Goal: Transaction & Acquisition: Purchase product/service

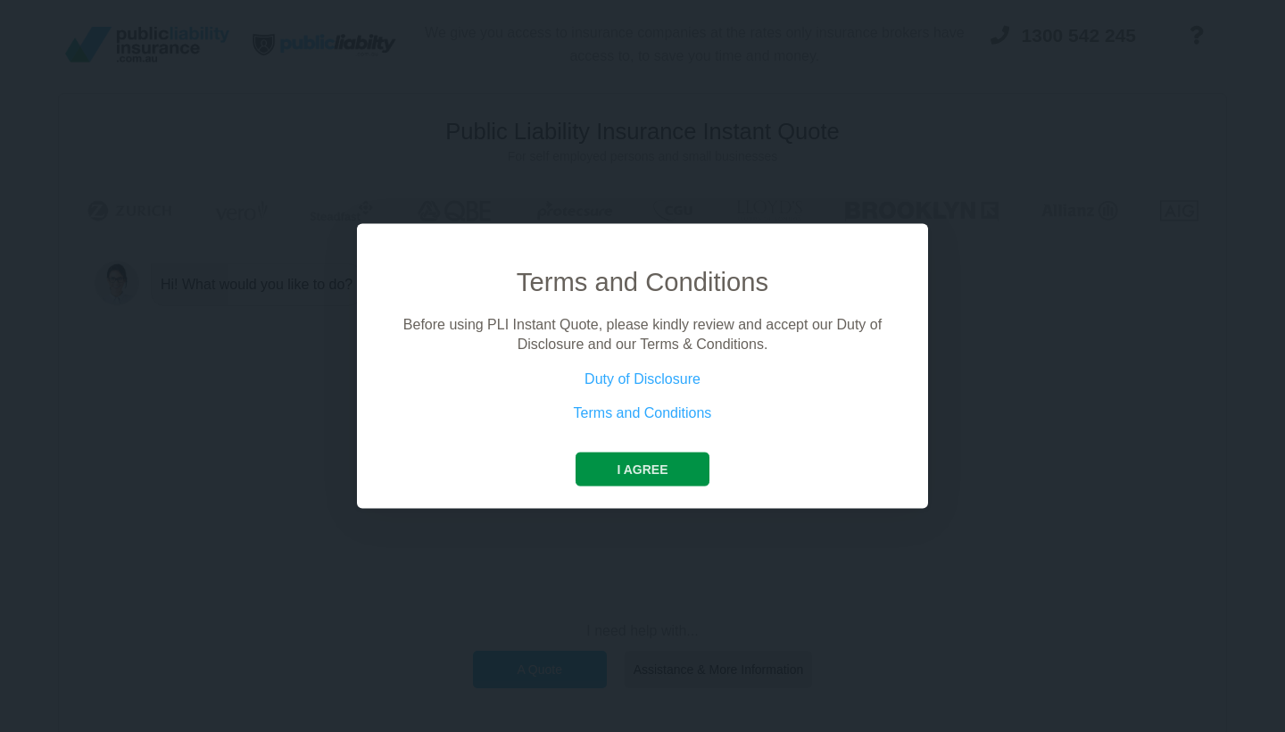
click at [671, 469] on button "I agree" at bounding box center [642, 469] width 133 height 34
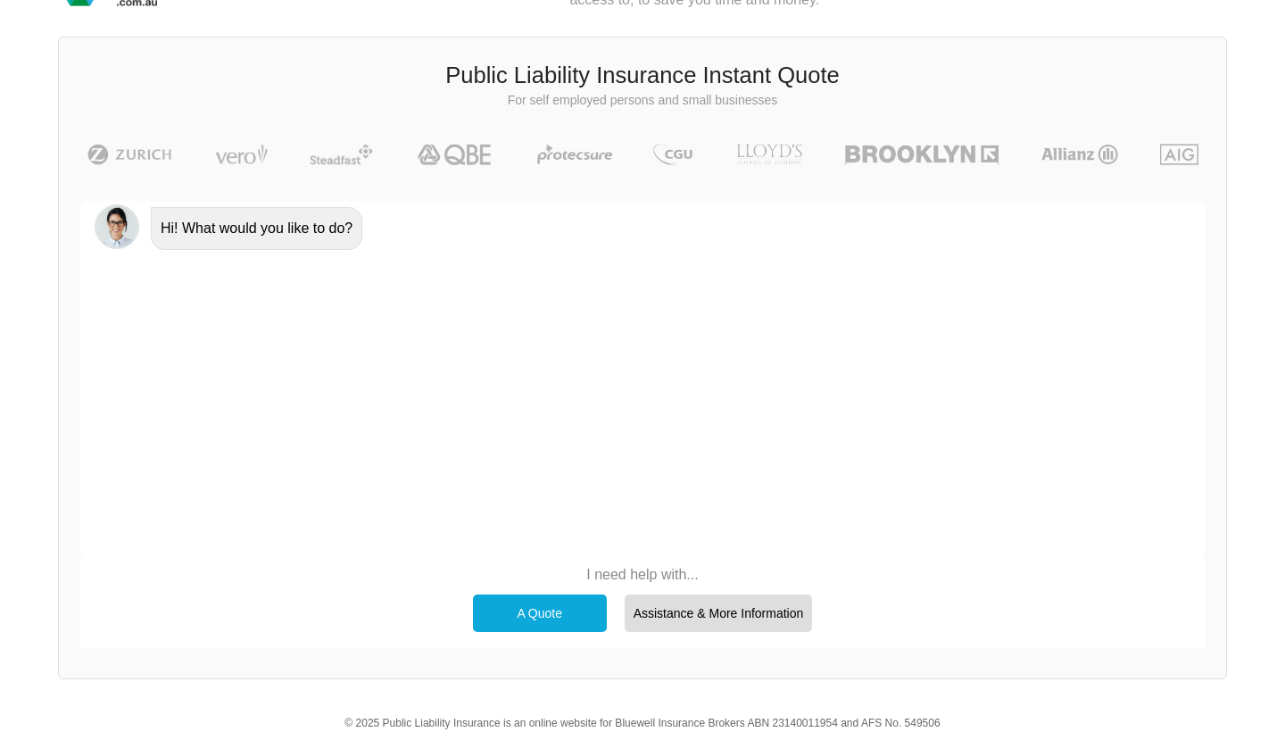
scroll to position [62, 0]
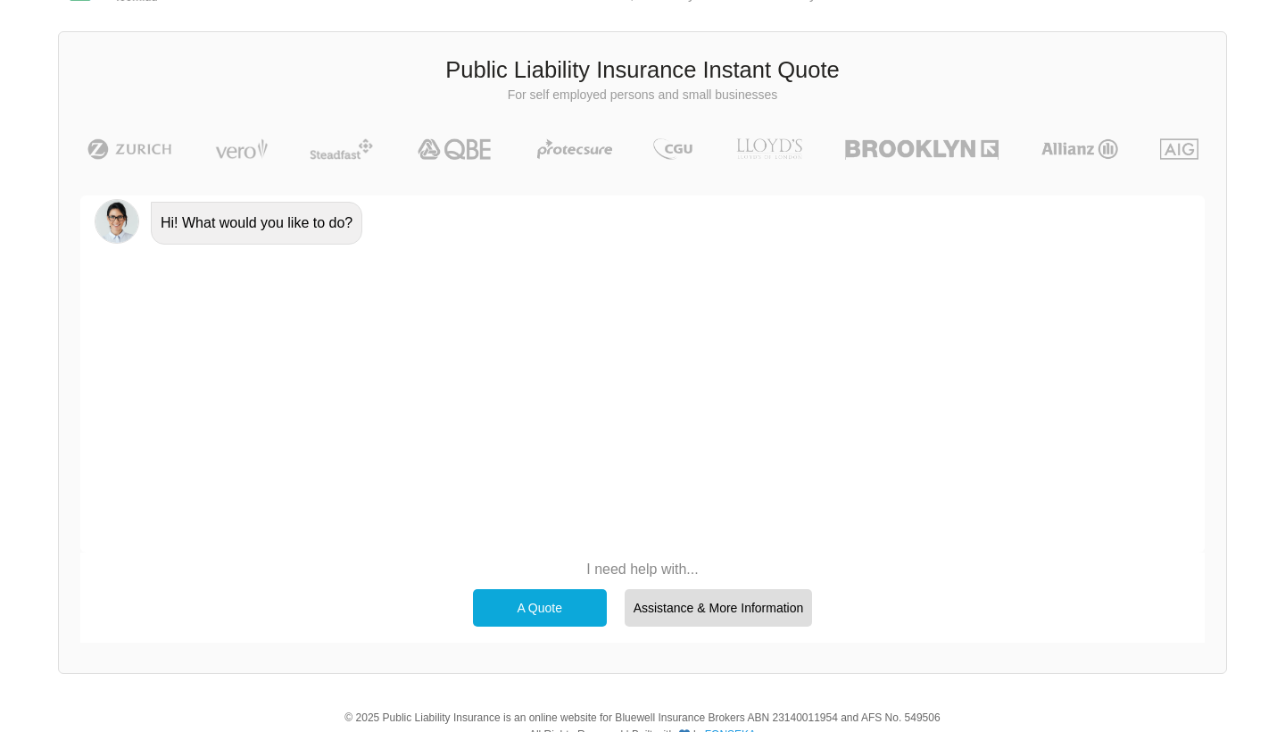
click at [526, 600] on div "A Quote" at bounding box center [540, 607] width 134 height 37
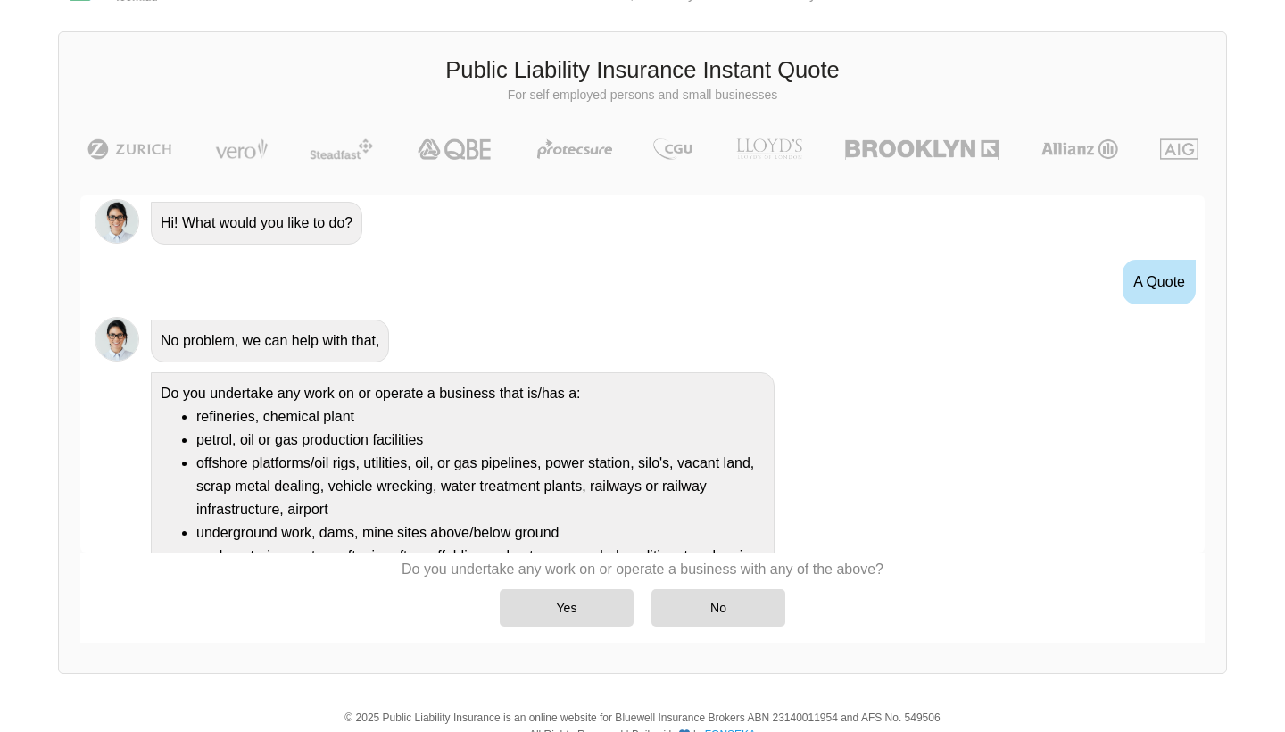
scroll to position [160, 0]
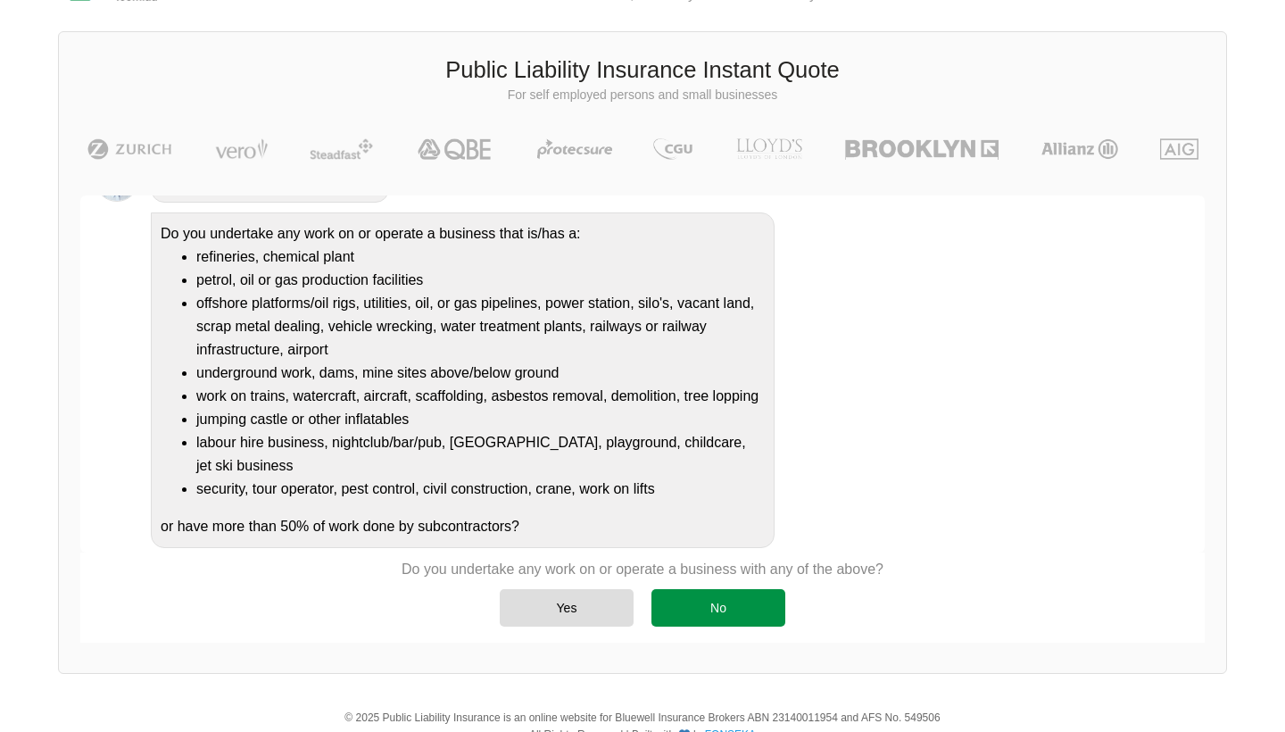
click at [719, 603] on div "No" at bounding box center [719, 607] width 134 height 37
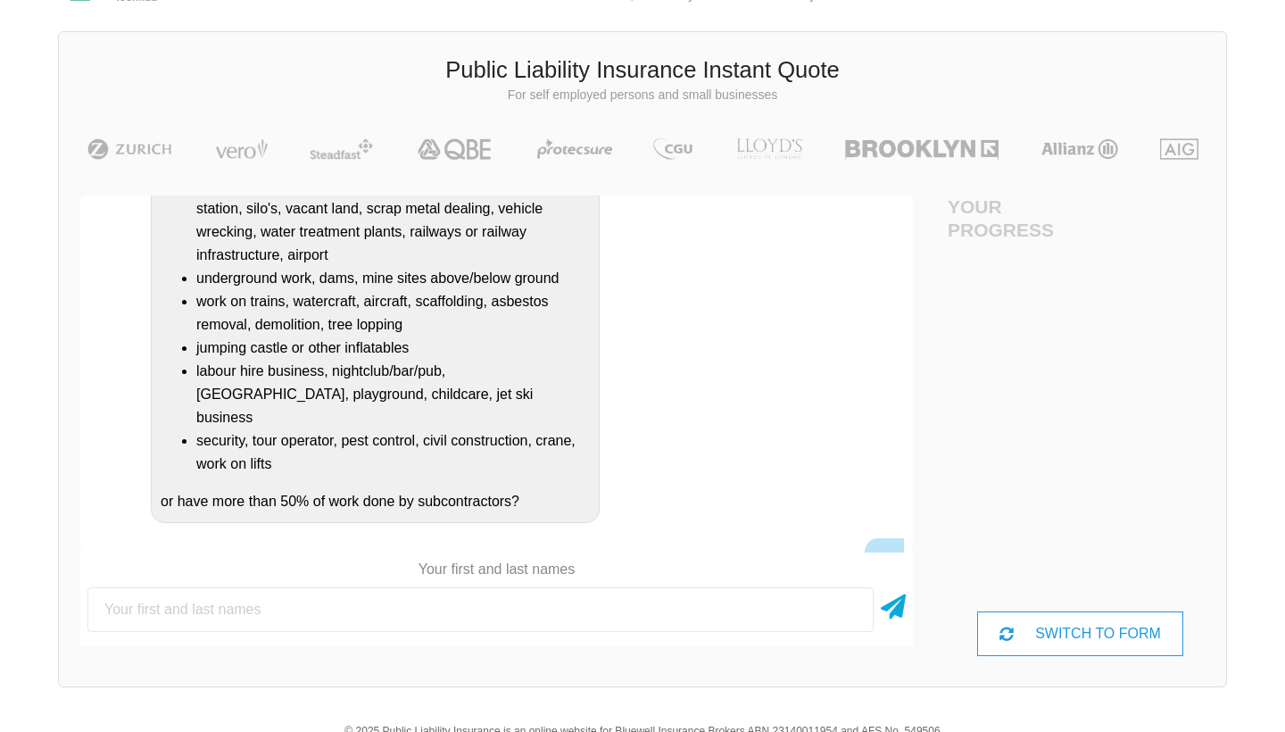
scroll to position [62, 80]
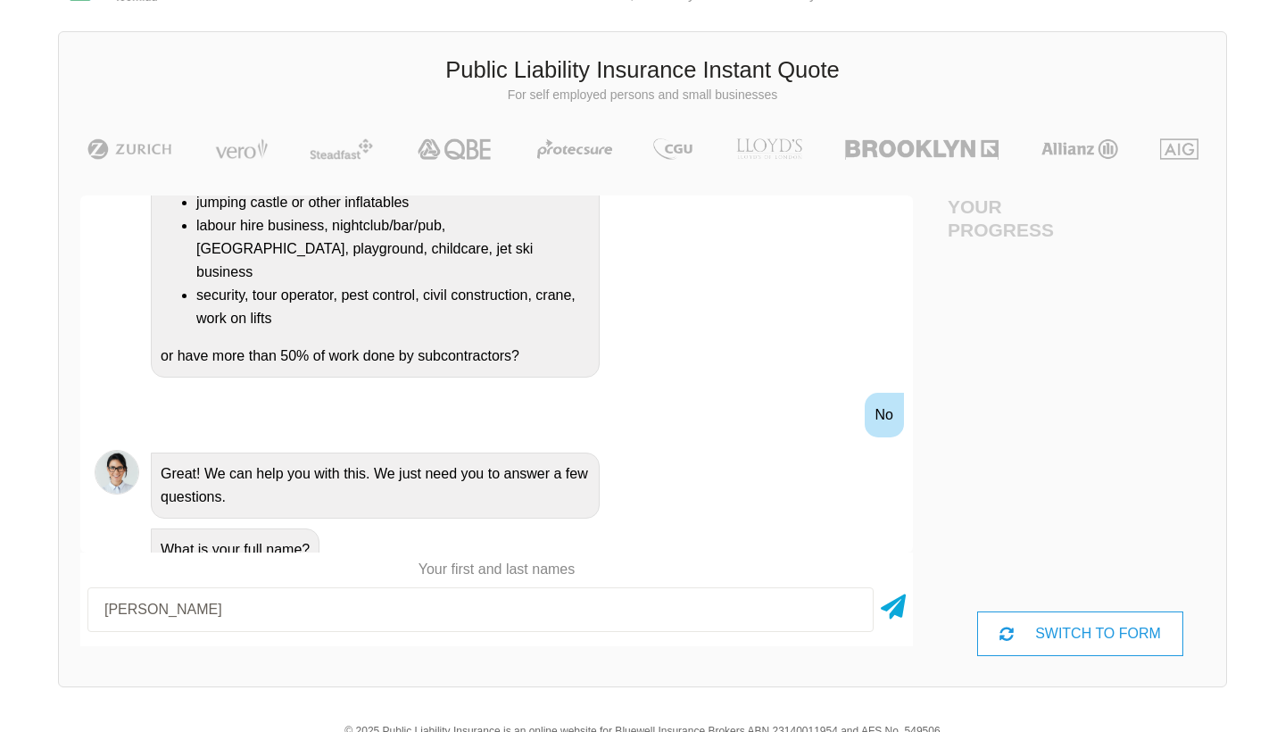
type input "[PERSON_NAME]"
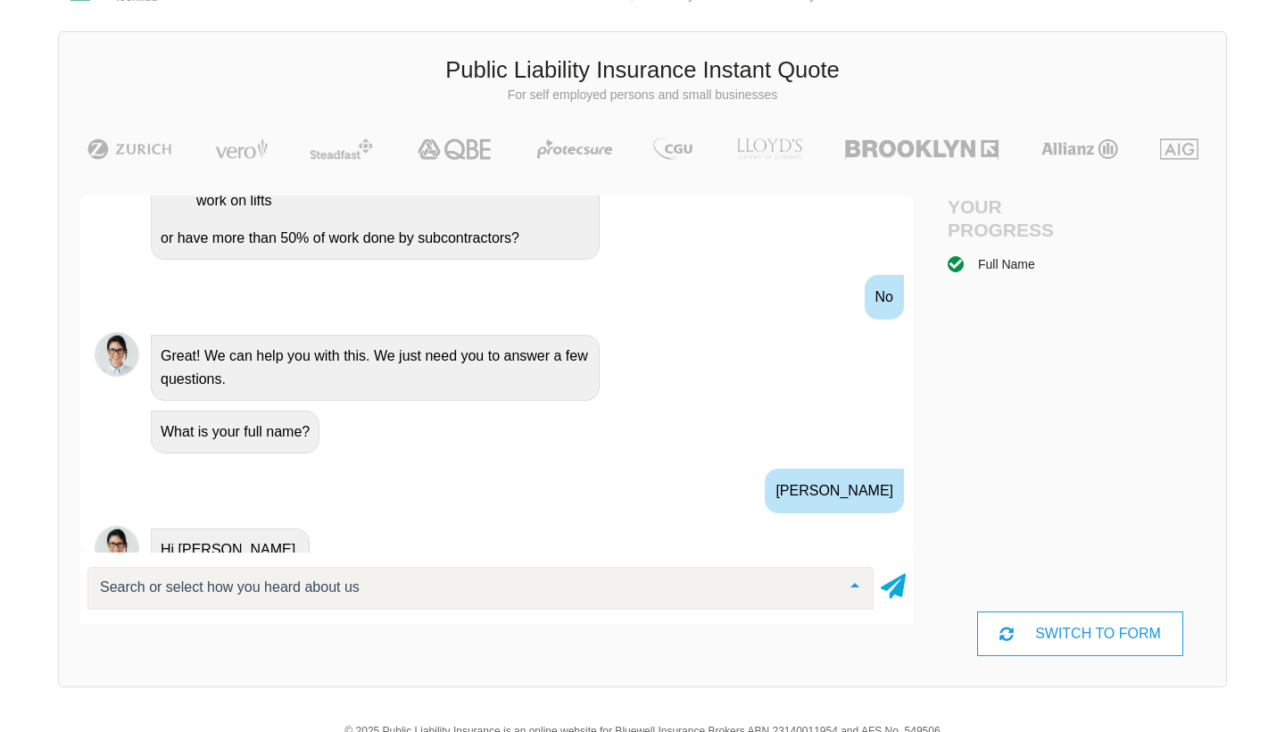
scroll to position [646, 0]
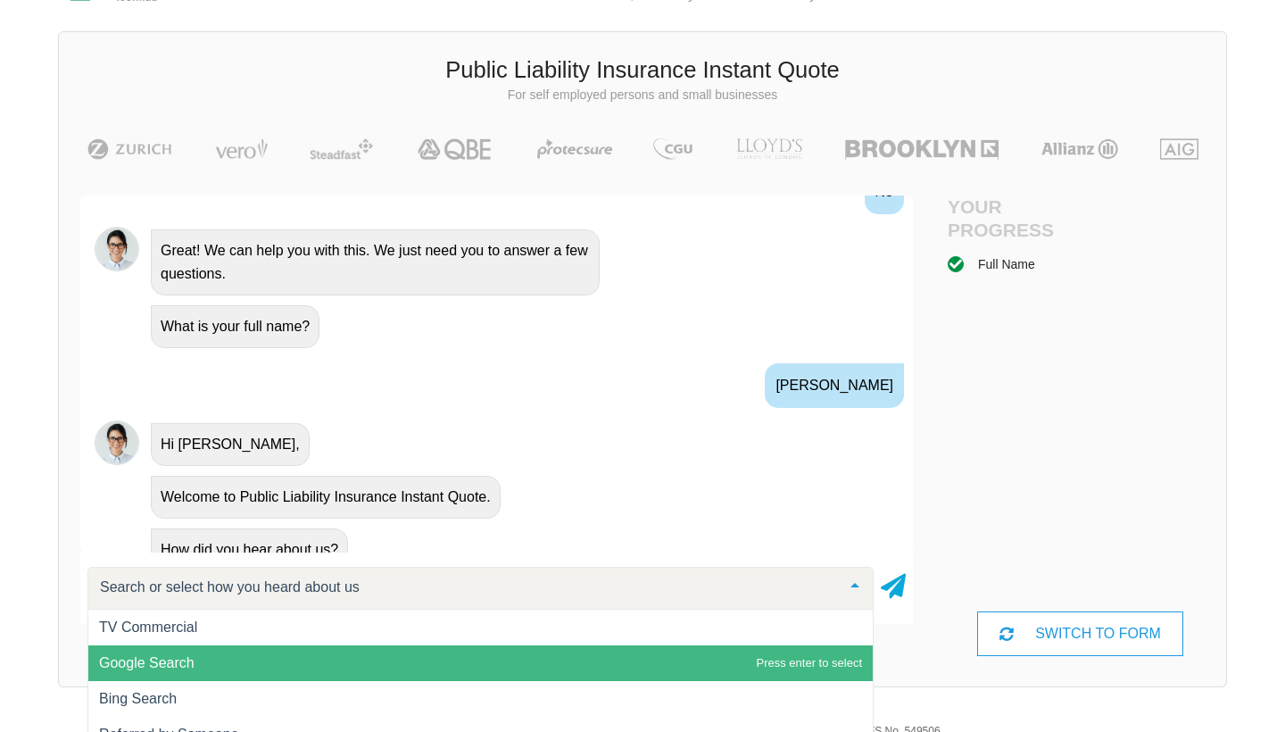
click at [337, 663] on span "Google Search" at bounding box center [480, 663] width 785 height 36
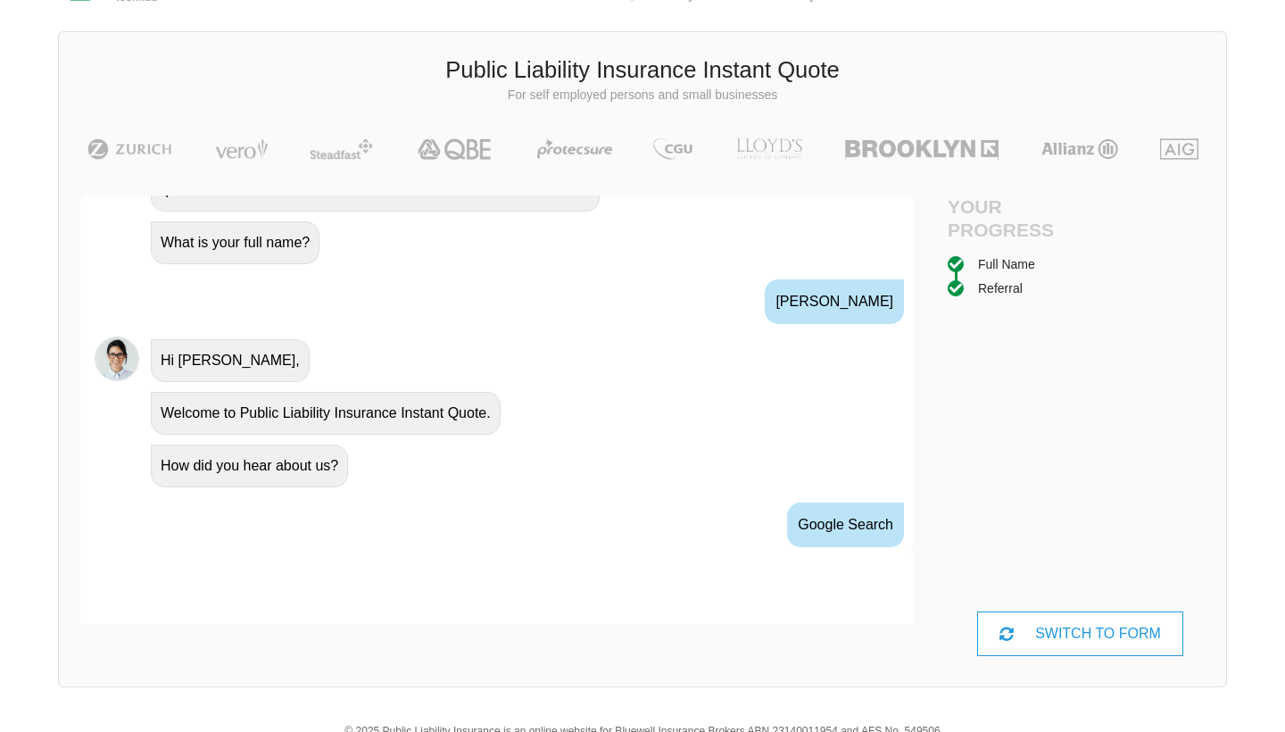
scroll to position [817, 0]
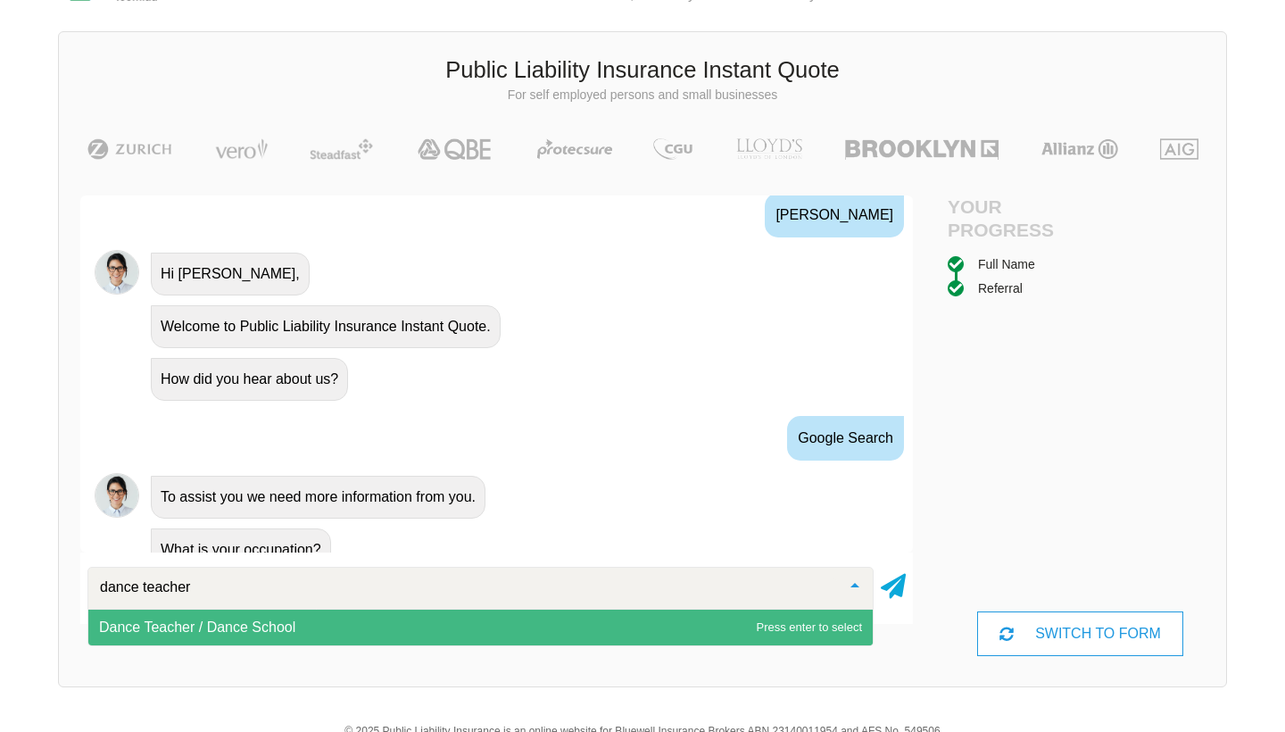
type input "dance teacher"
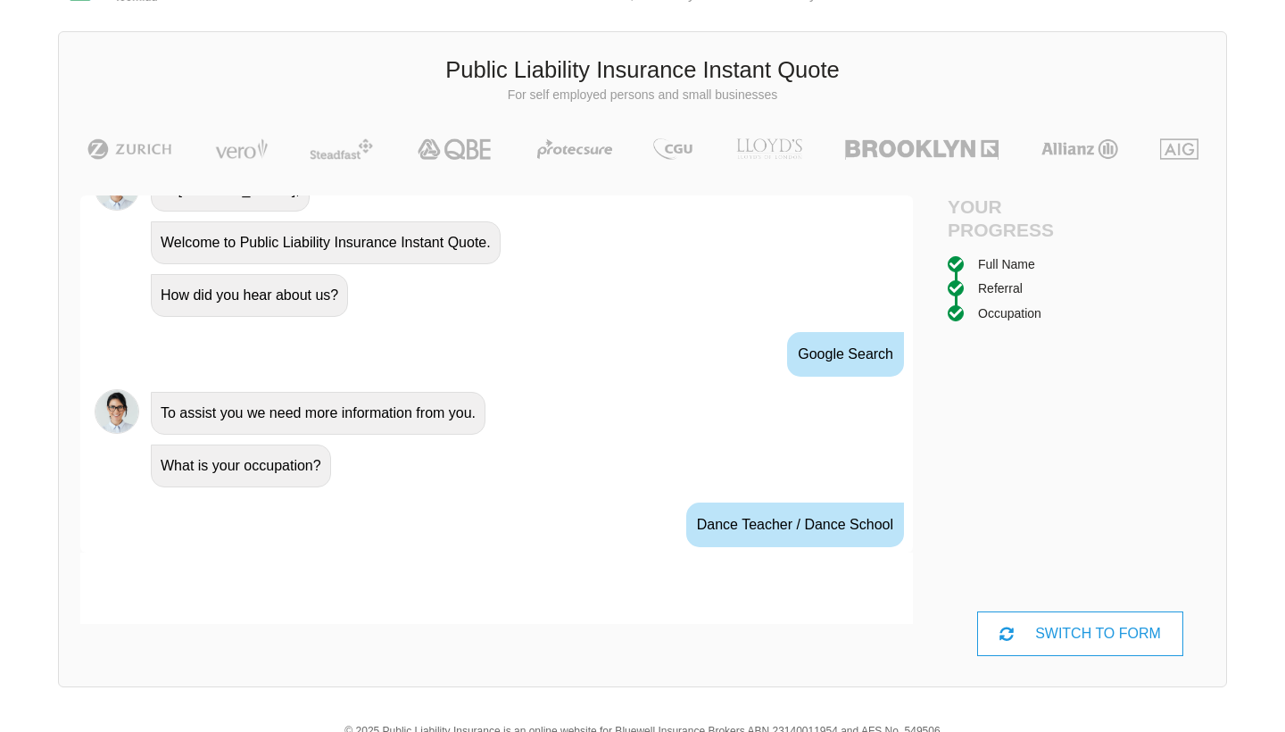
scroll to position [935, 0]
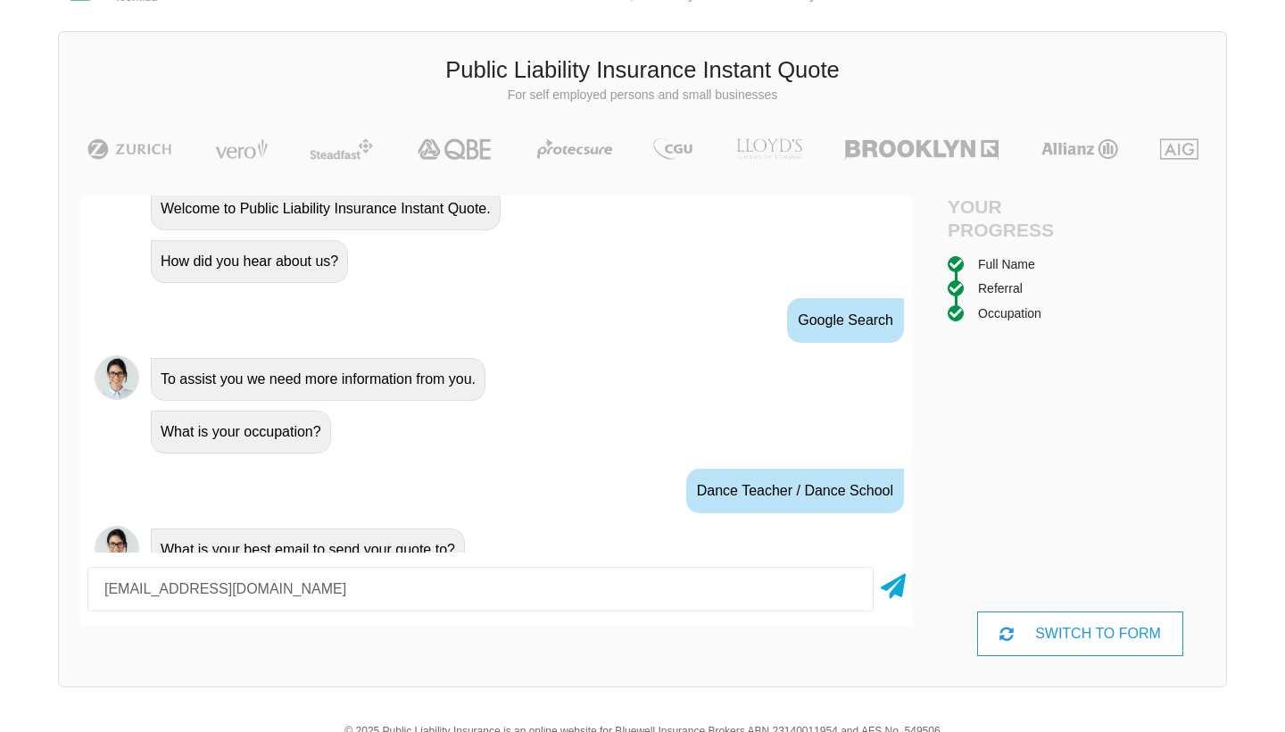
type input "[EMAIL_ADDRESS][DOMAIN_NAME]"
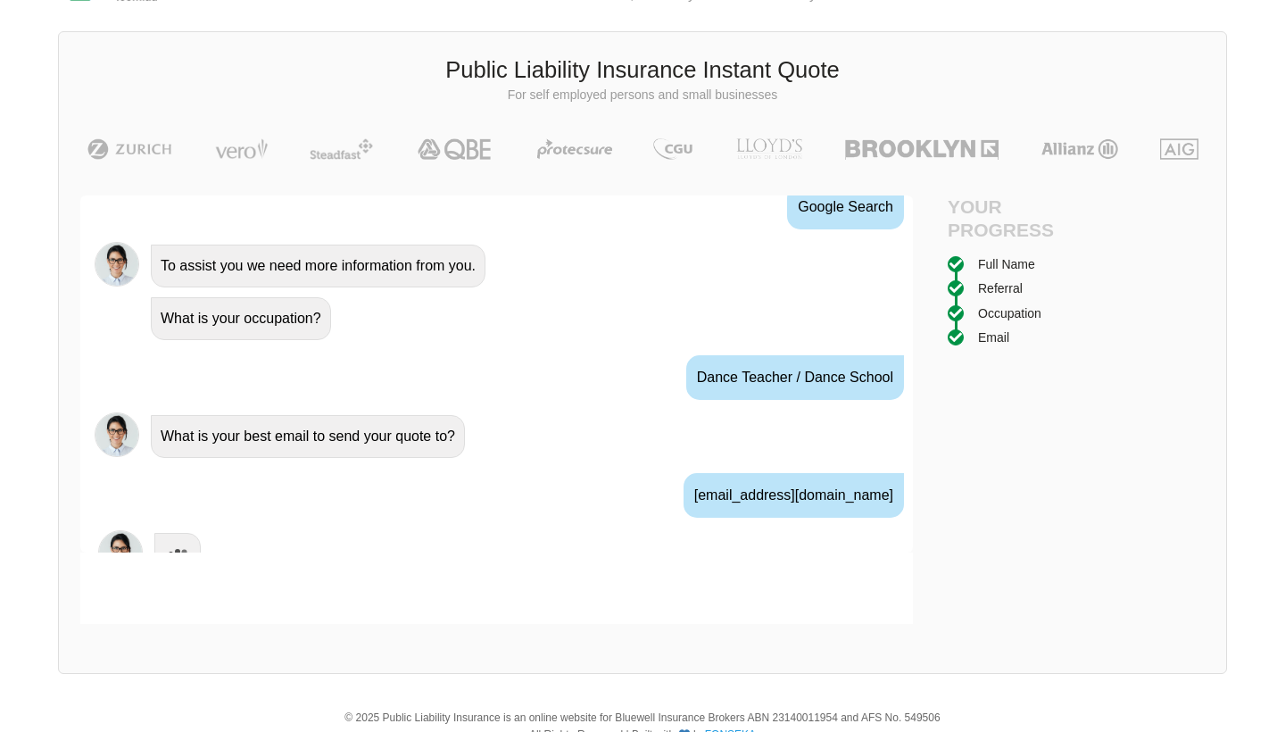
scroll to position [1052, 0]
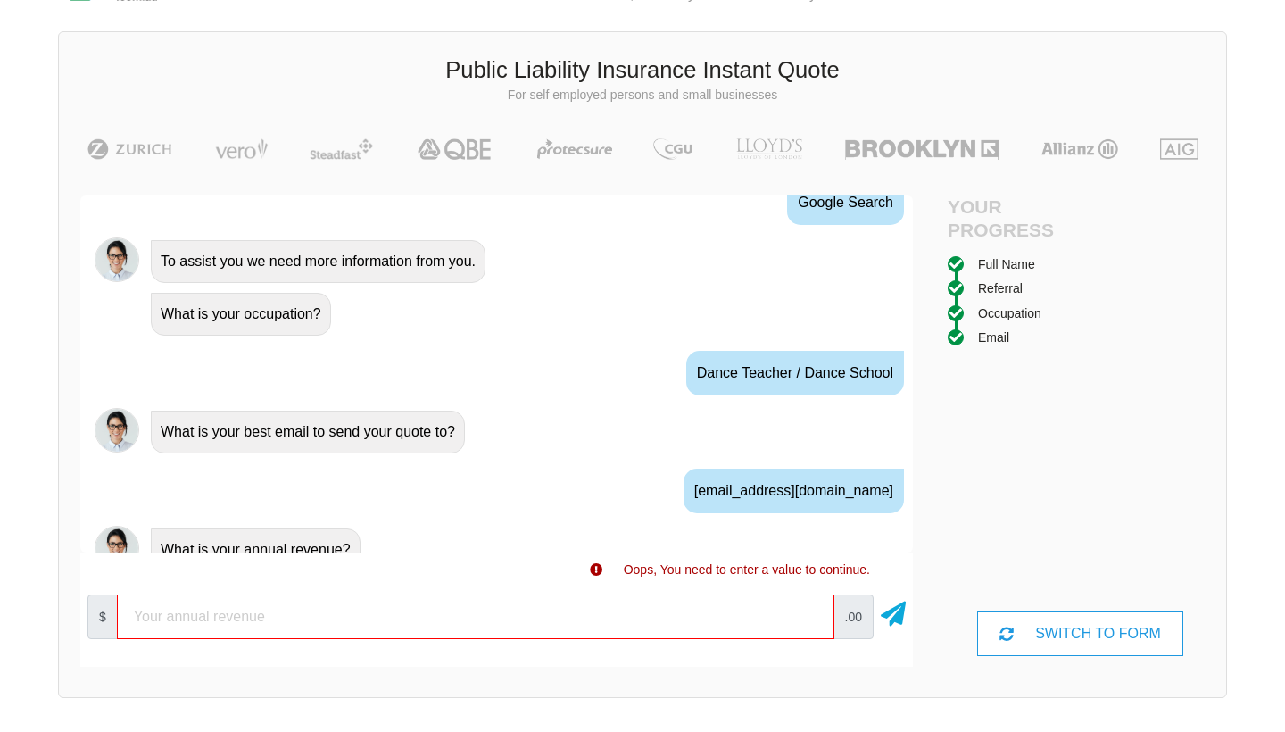
click at [373, 625] on input "number" at bounding box center [476, 617] width 718 height 45
click at [224, 603] on input "number" at bounding box center [476, 617] width 718 height 45
click at [226, 606] on input "number" at bounding box center [476, 617] width 718 height 45
drag, startPoint x: 229, startPoint y: 615, endPoint x: 54, endPoint y: 615, distance: 175.9
click at [54, 615] on div "We give you access to insurance companies at the rates only insurance brokers h…" at bounding box center [642, 327] width 1285 height 778
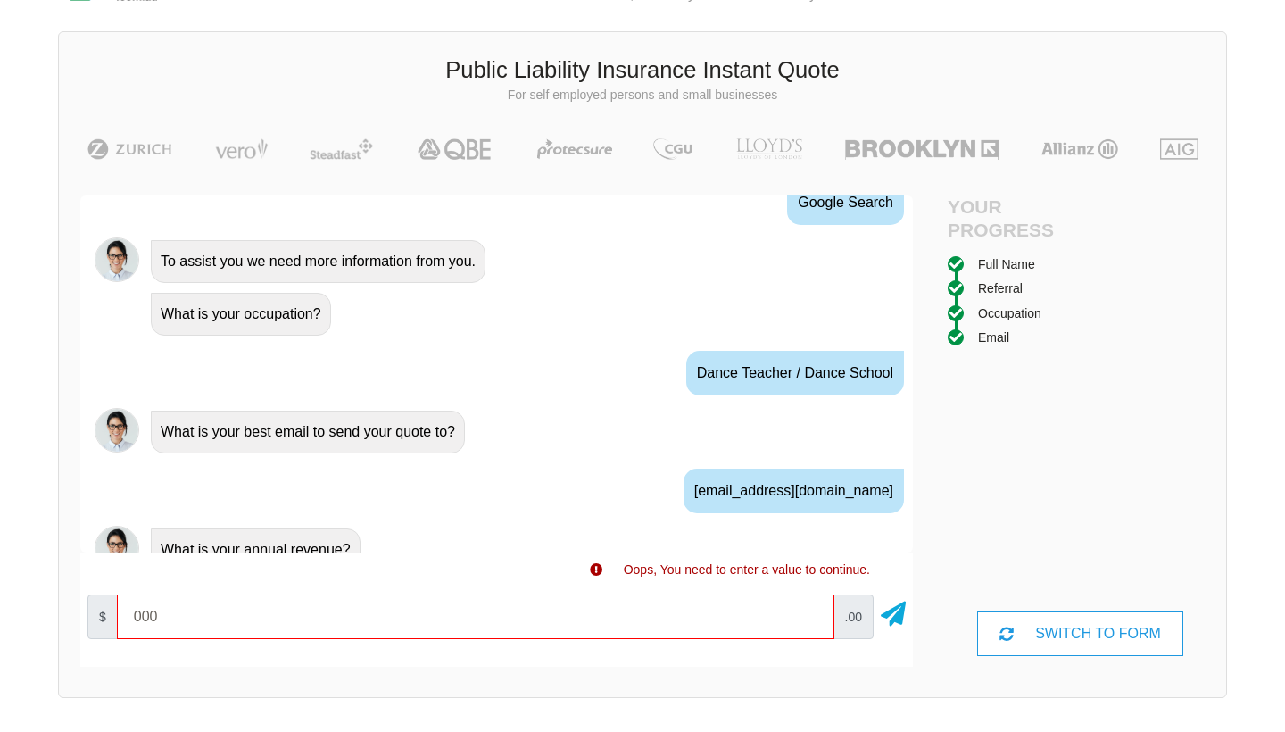
type input "6000"
click at [228, 609] on input "6000" at bounding box center [476, 617] width 718 height 45
type input "6000"
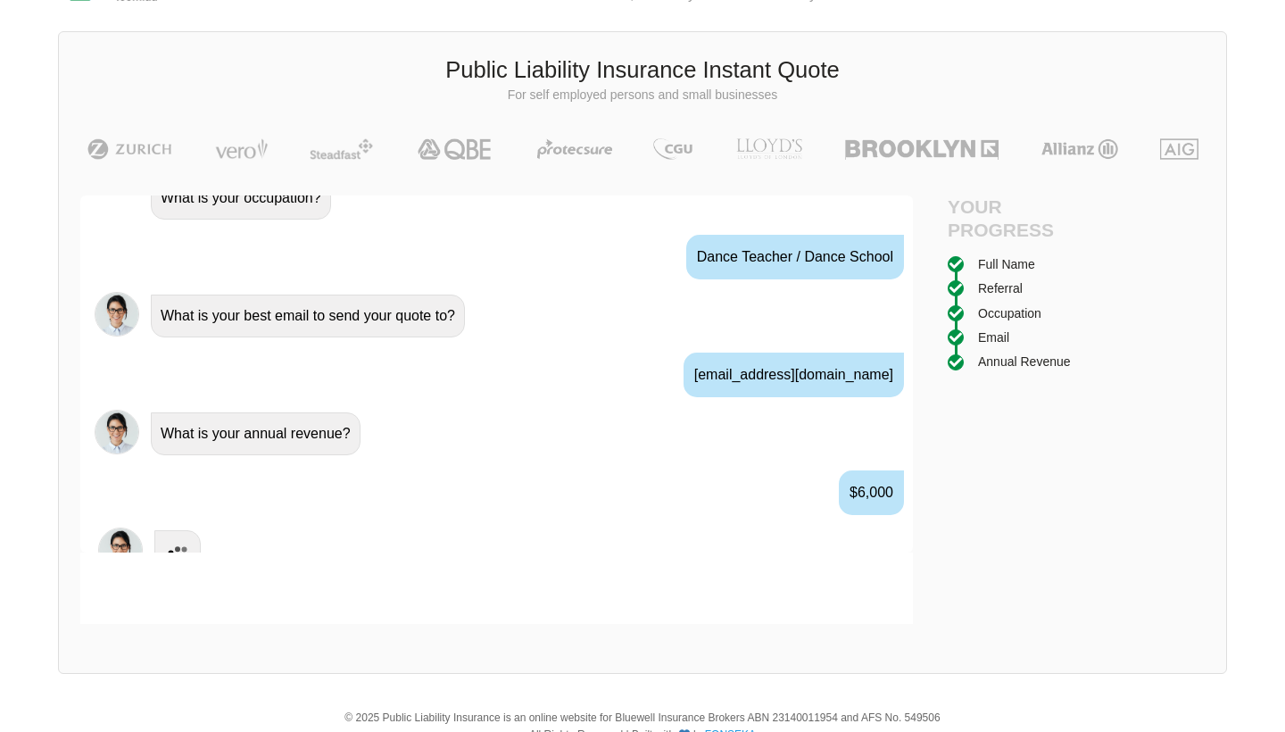
scroll to position [1170, 0]
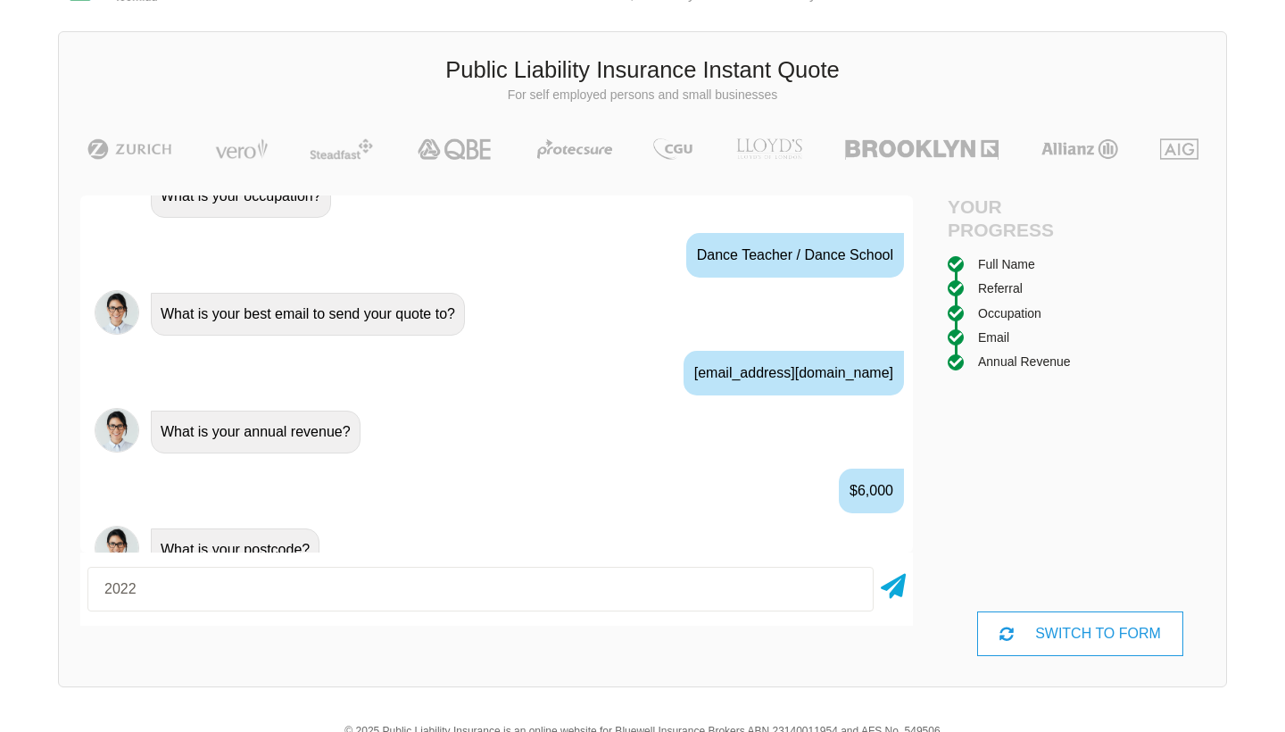
type input "2022"
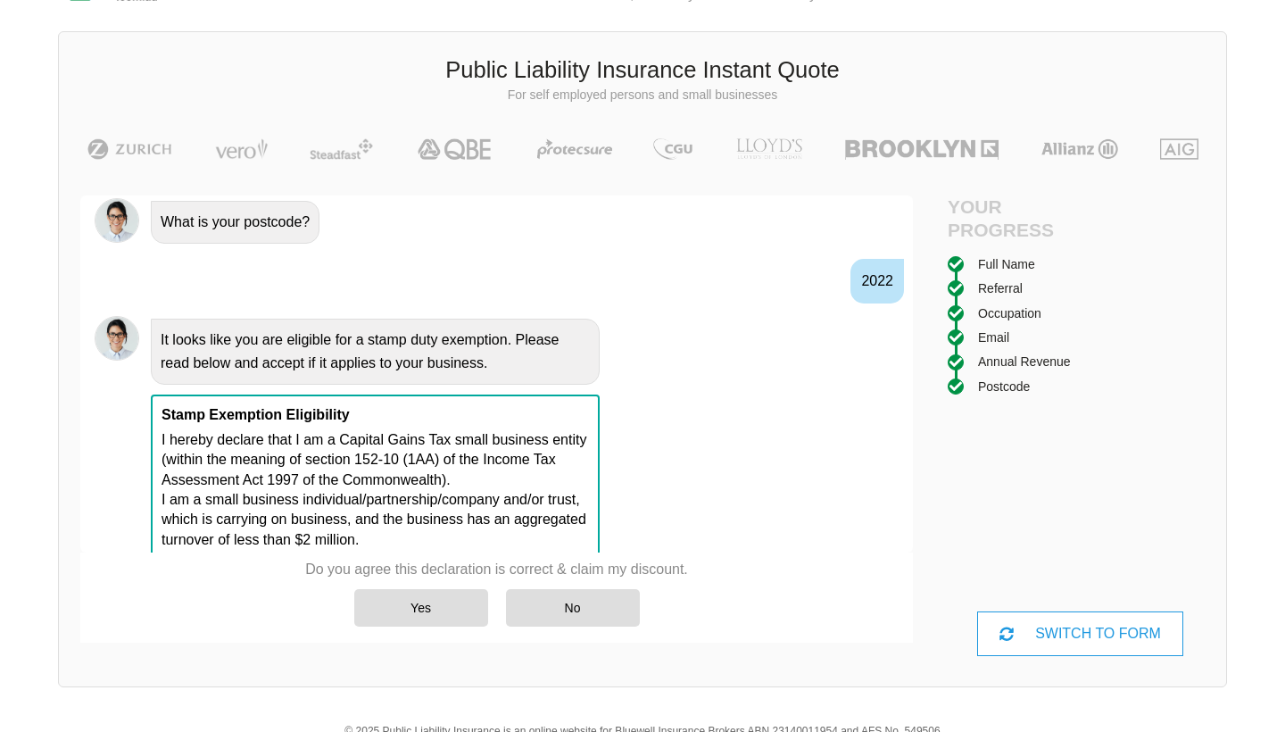
scroll to position [1499, 0]
click at [420, 612] on div "Yes" at bounding box center [421, 607] width 134 height 37
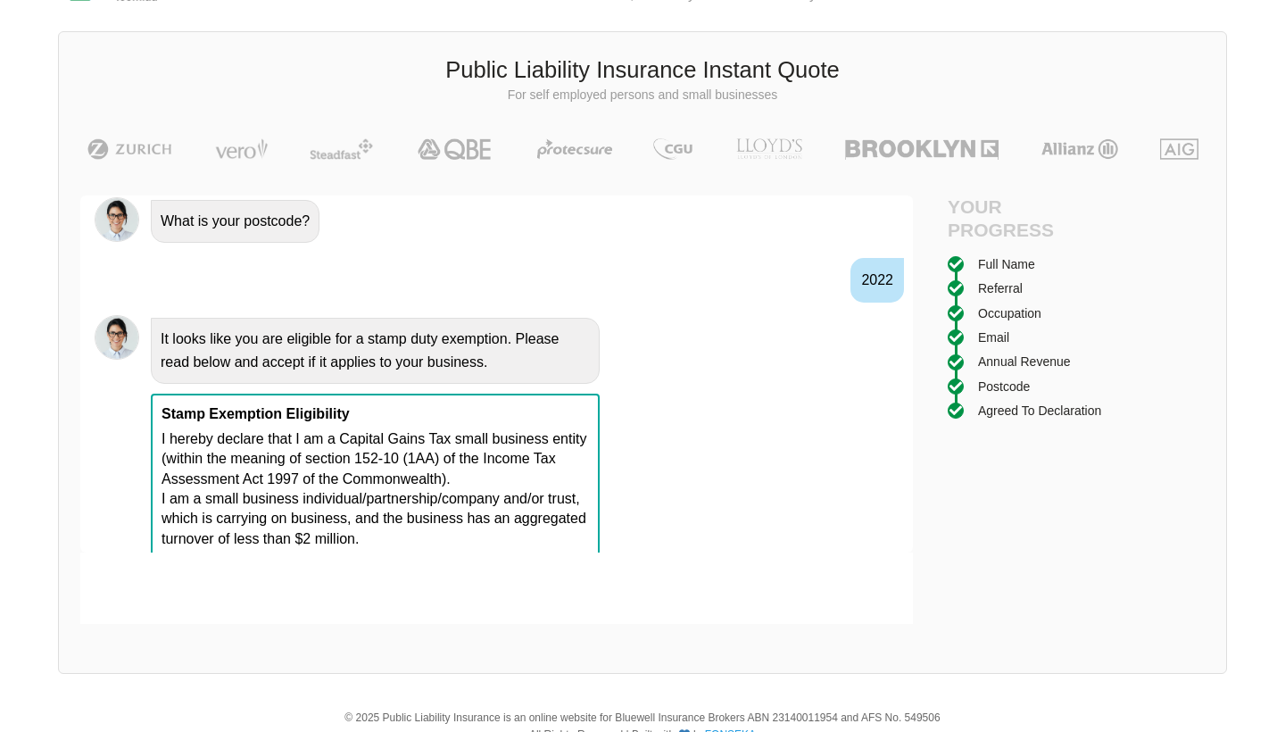
scroll to position [1602, 0]
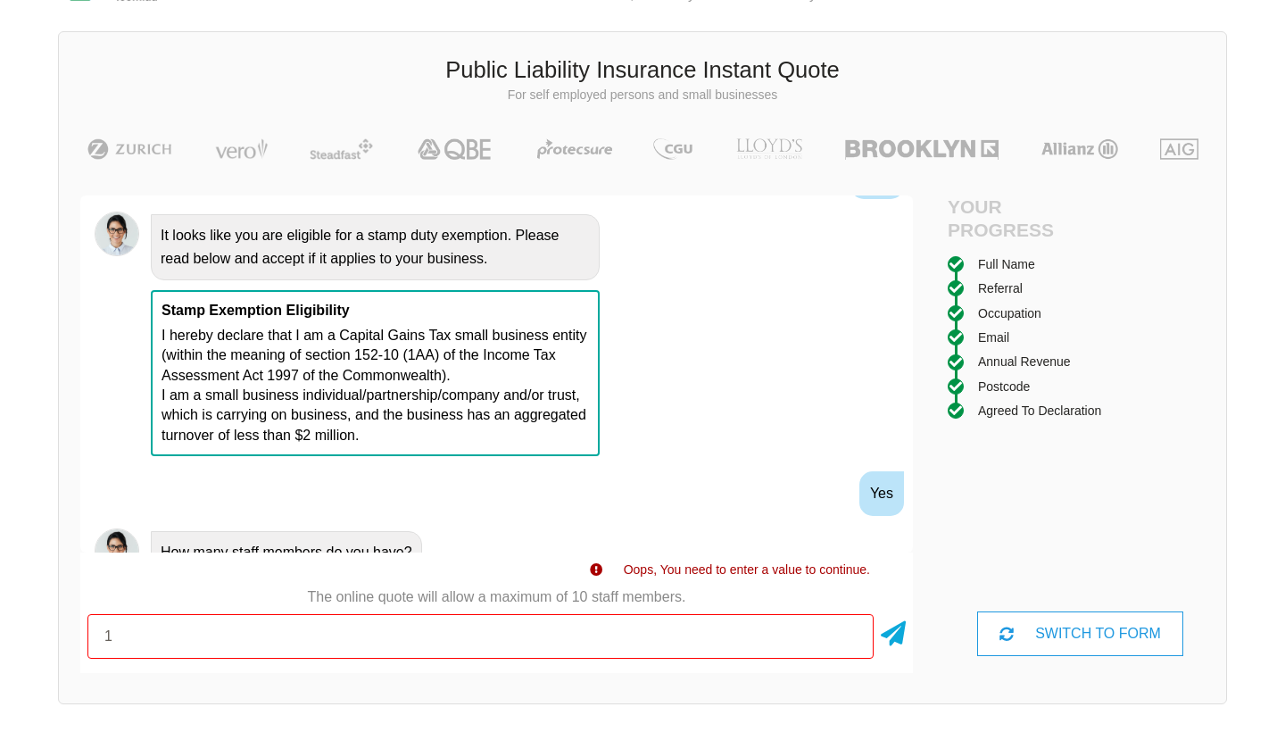
type input "1"
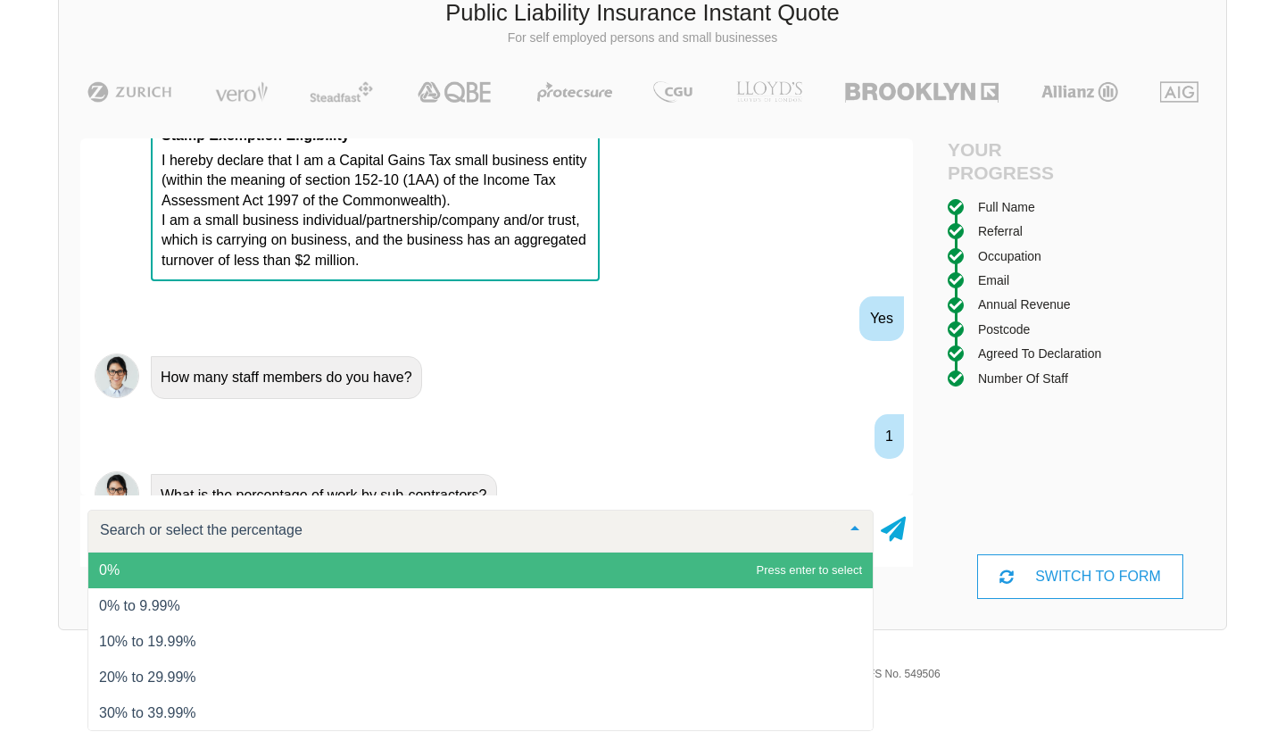
scroll to position [120, 0]
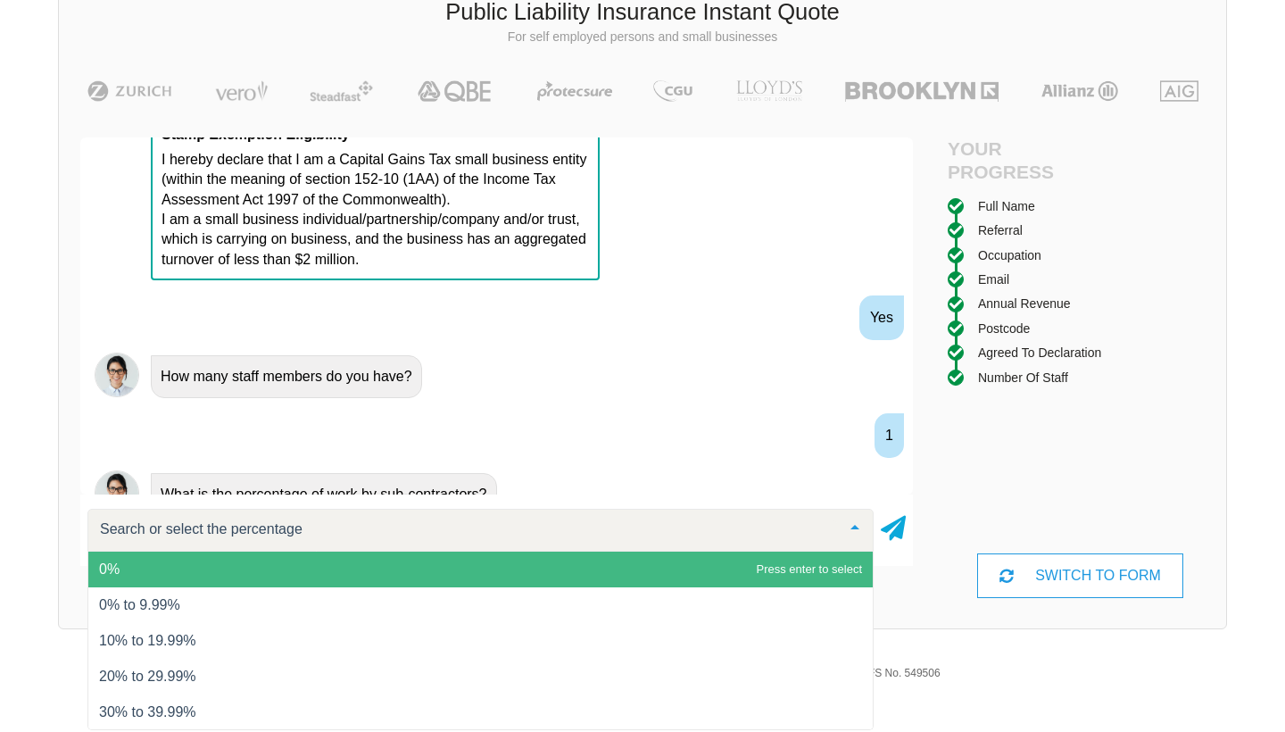
click at [426, 556] on span "0%" at bounding box center [480, 570] width 785 height 36
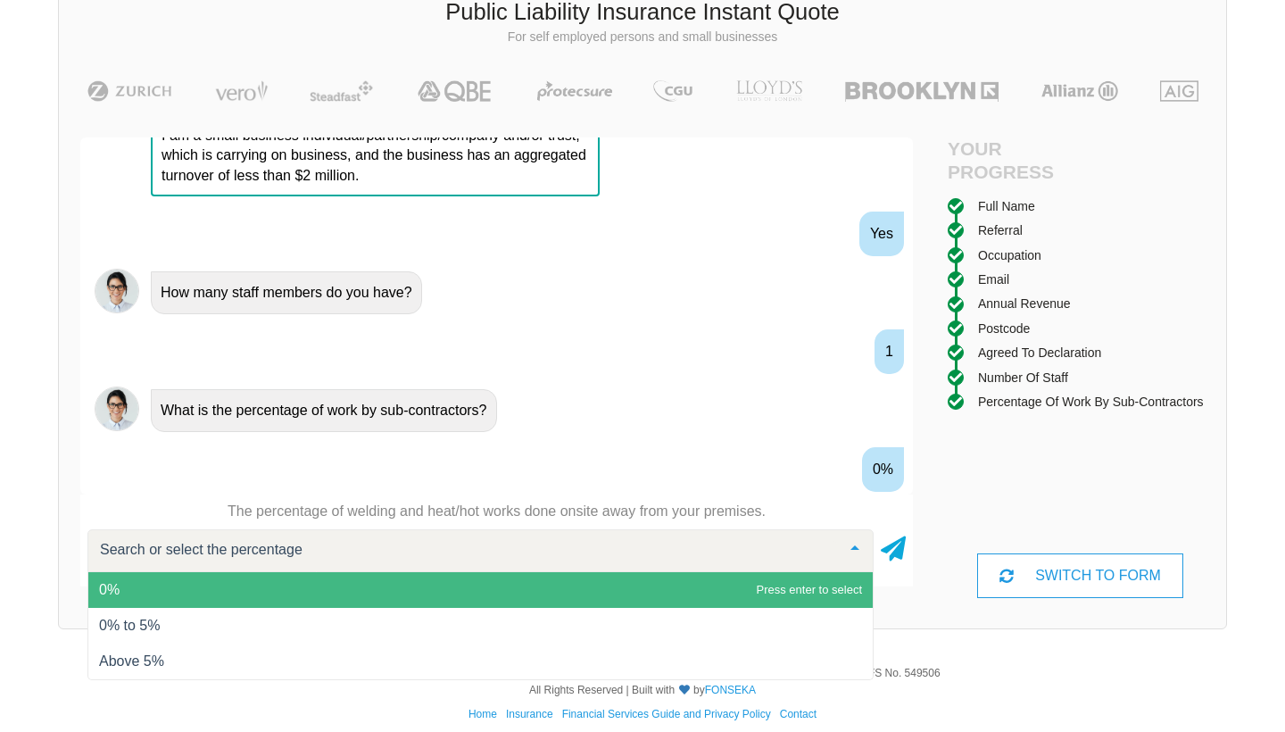
scroll to position [1838, 0]
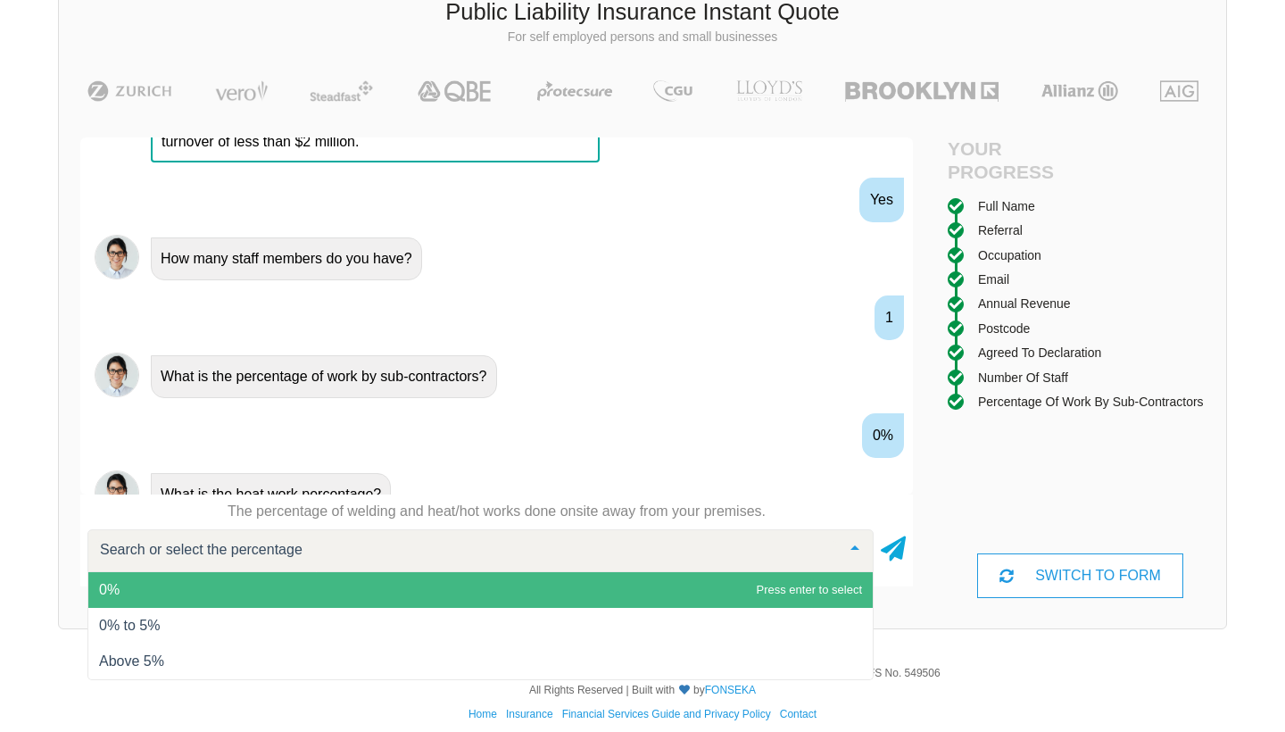
click at [417, 580] on span "0%" at bounding box center [480, 590] width 785 height 36
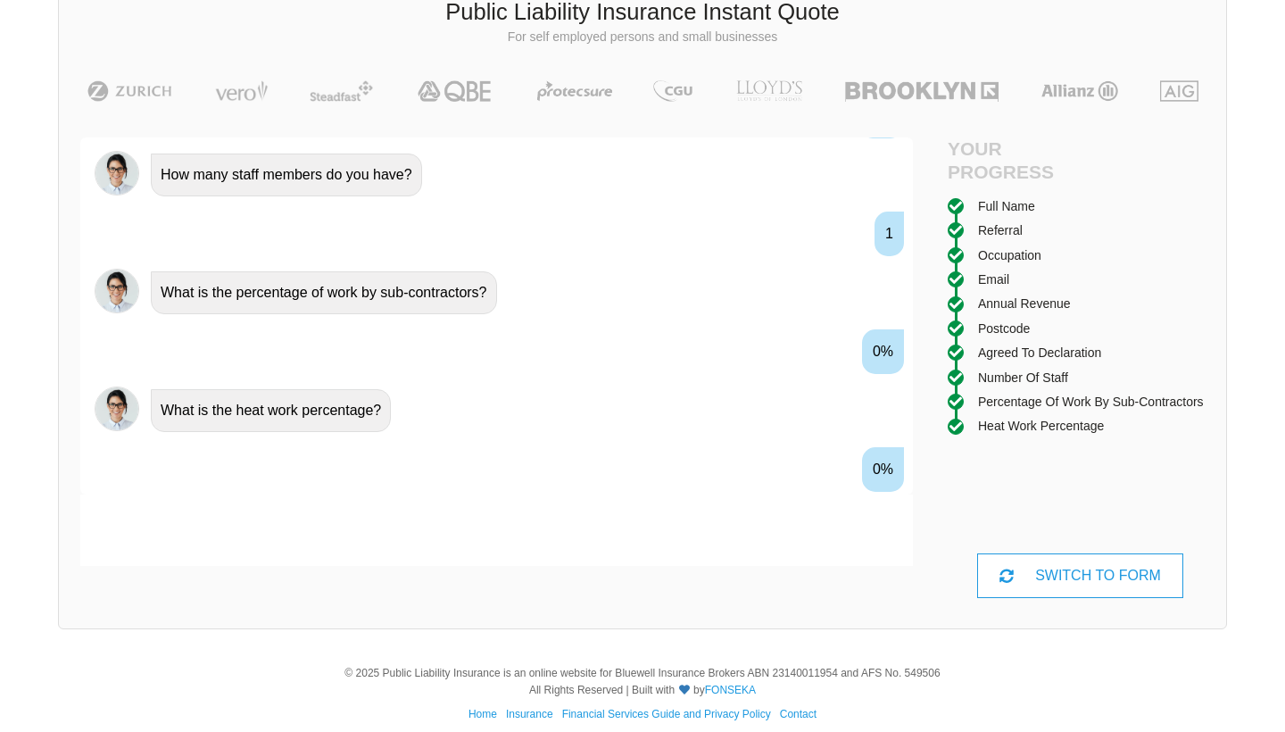
scroll to position [1956, 0]
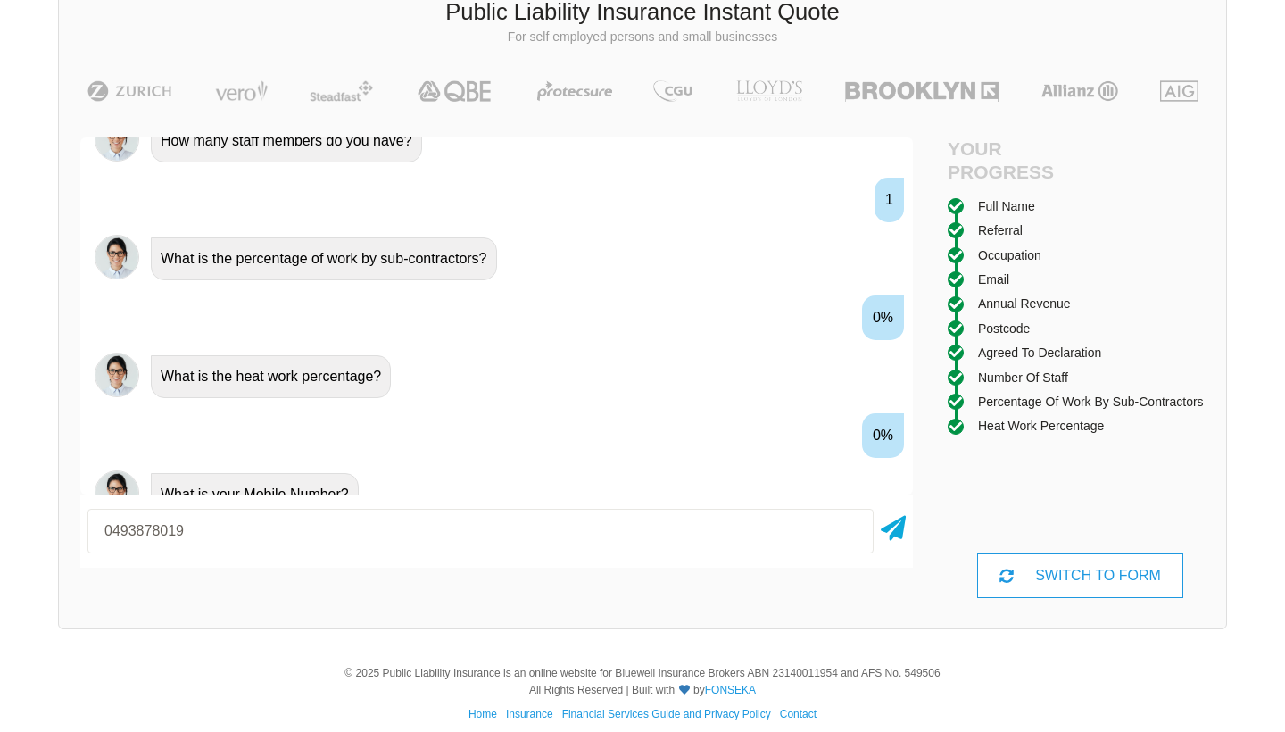
type input "0493878019"
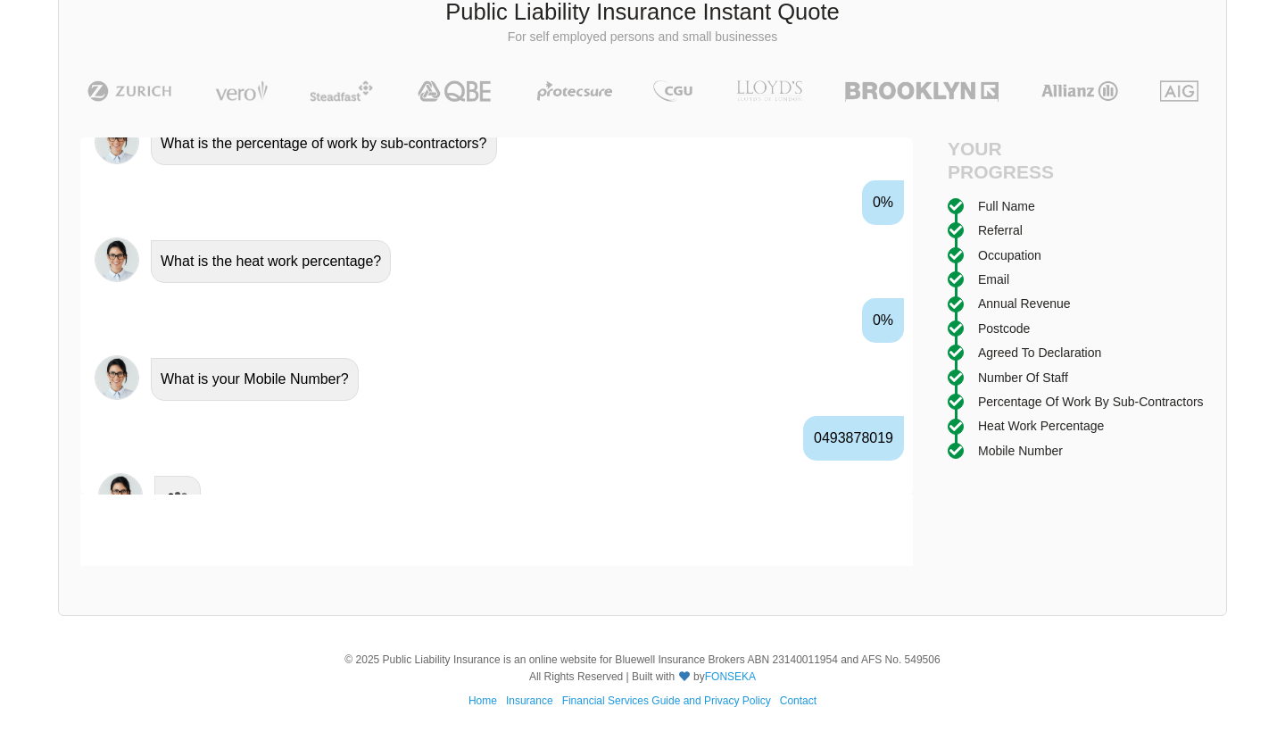
scroll to position [2074, 0]
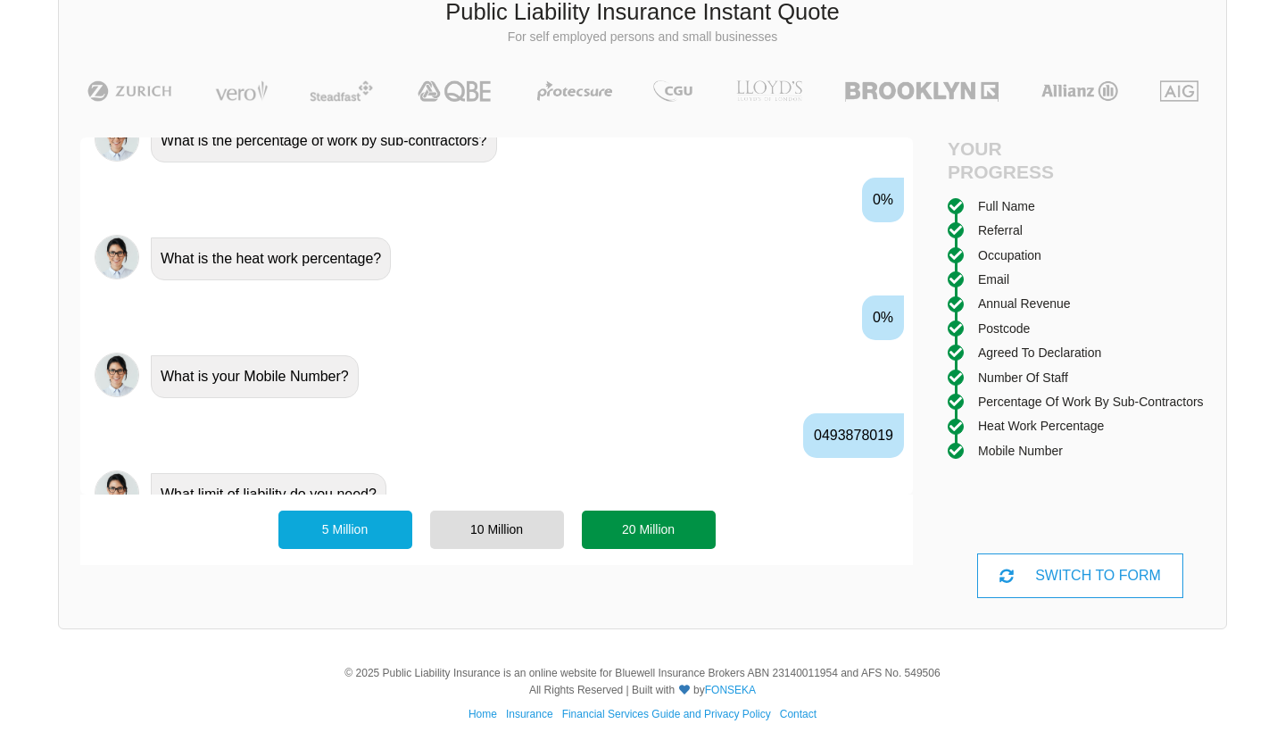
click at [643, 522] on div "20 Million" at bounding box center [649, 529] width 134 height 37
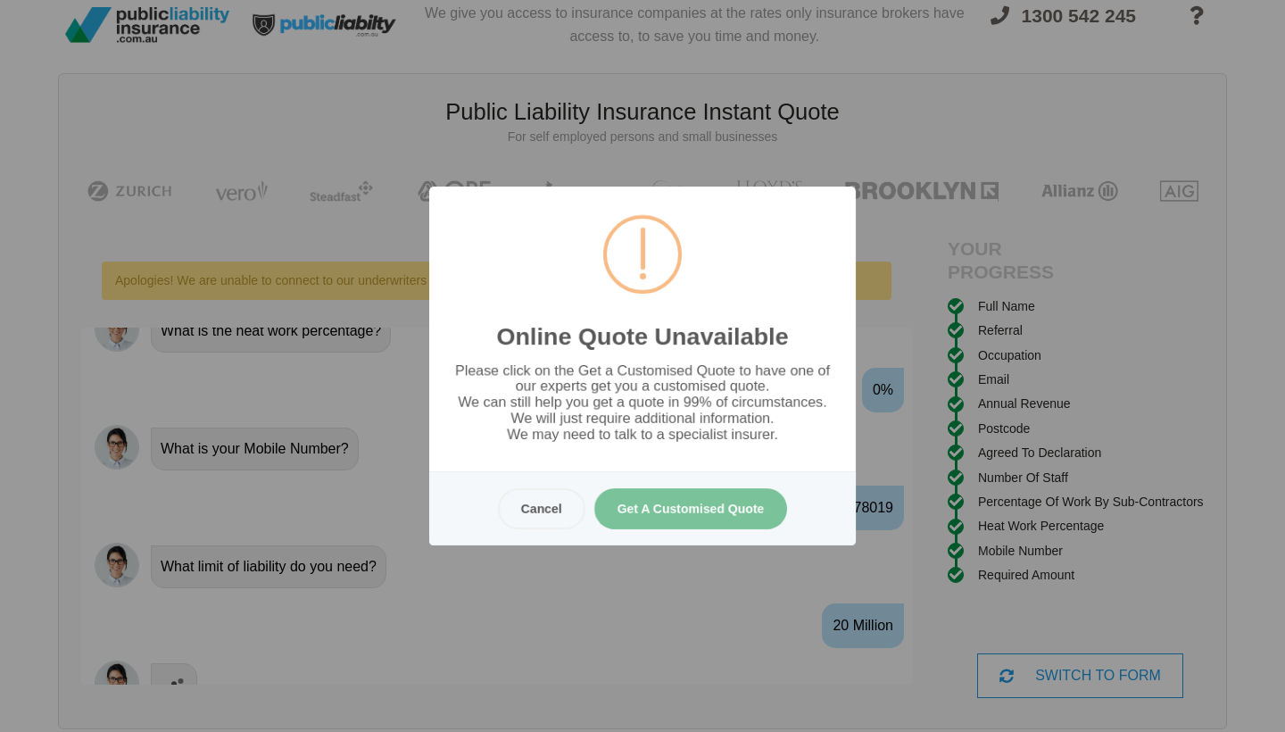
scroll to position [0, 0]
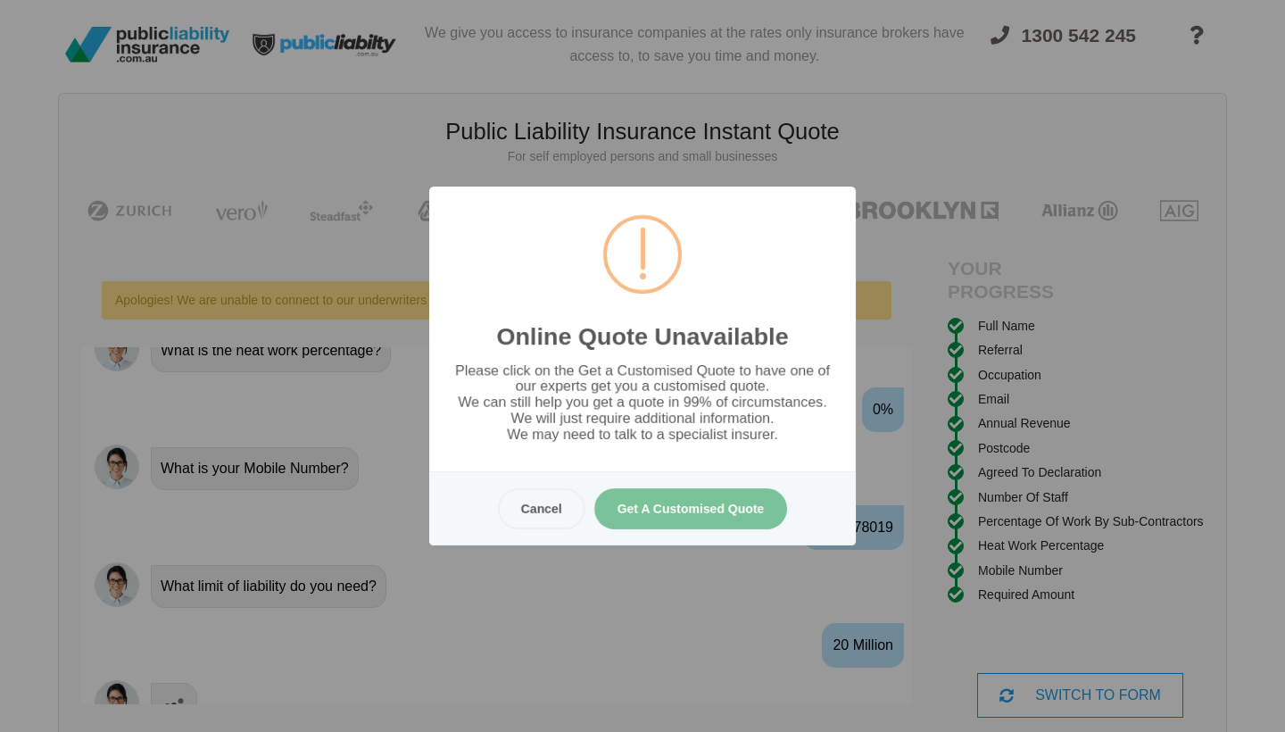
click at [683, 510] on button "Get A Customised Quote" at bounding box center [692, 508] width 194 height 41
